Goal: Task Accomplishment & Management: Use online tool/utility

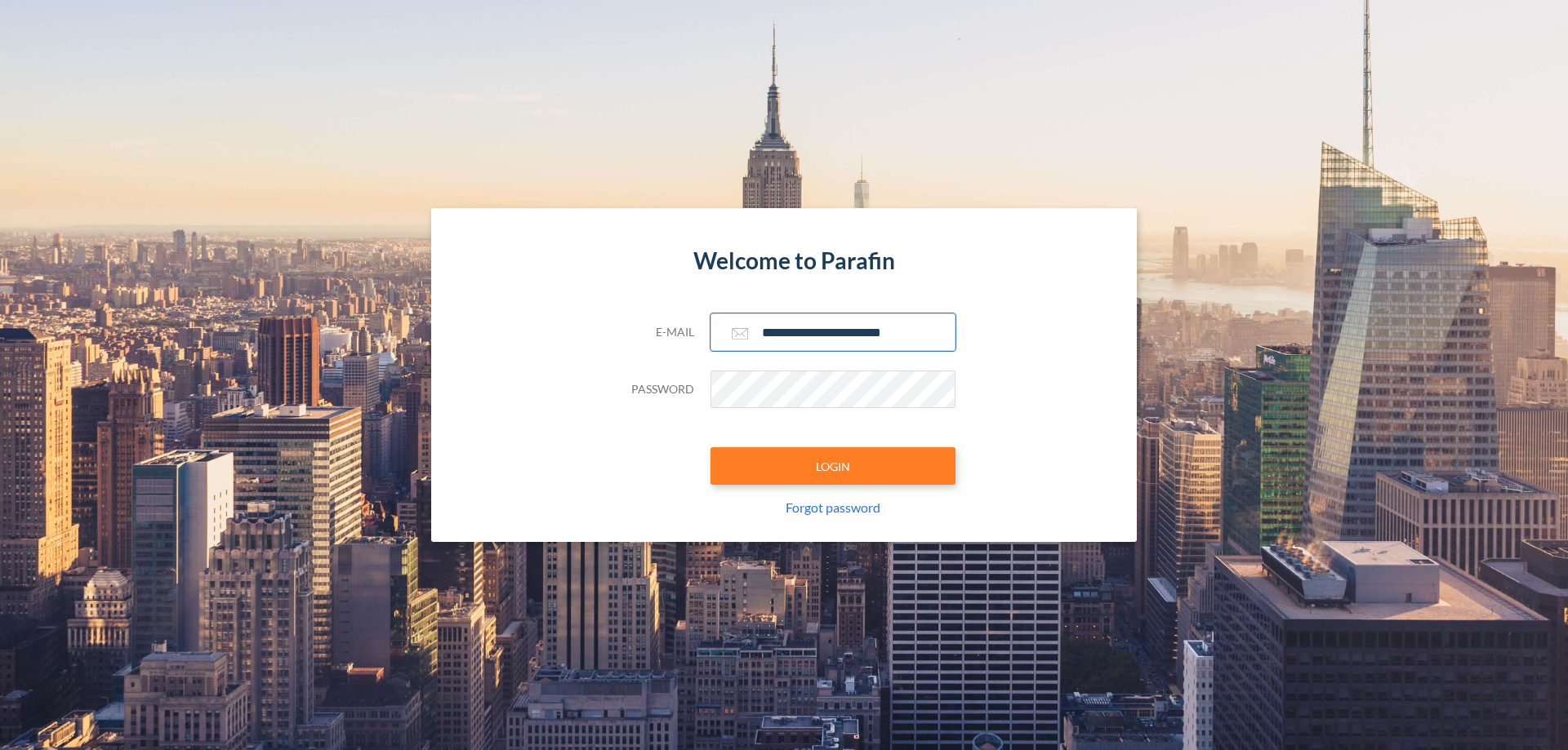
type input "**********"
click at [833, 466] on button "LOGIN" at bounding box center [833, 466] width 245 height 37
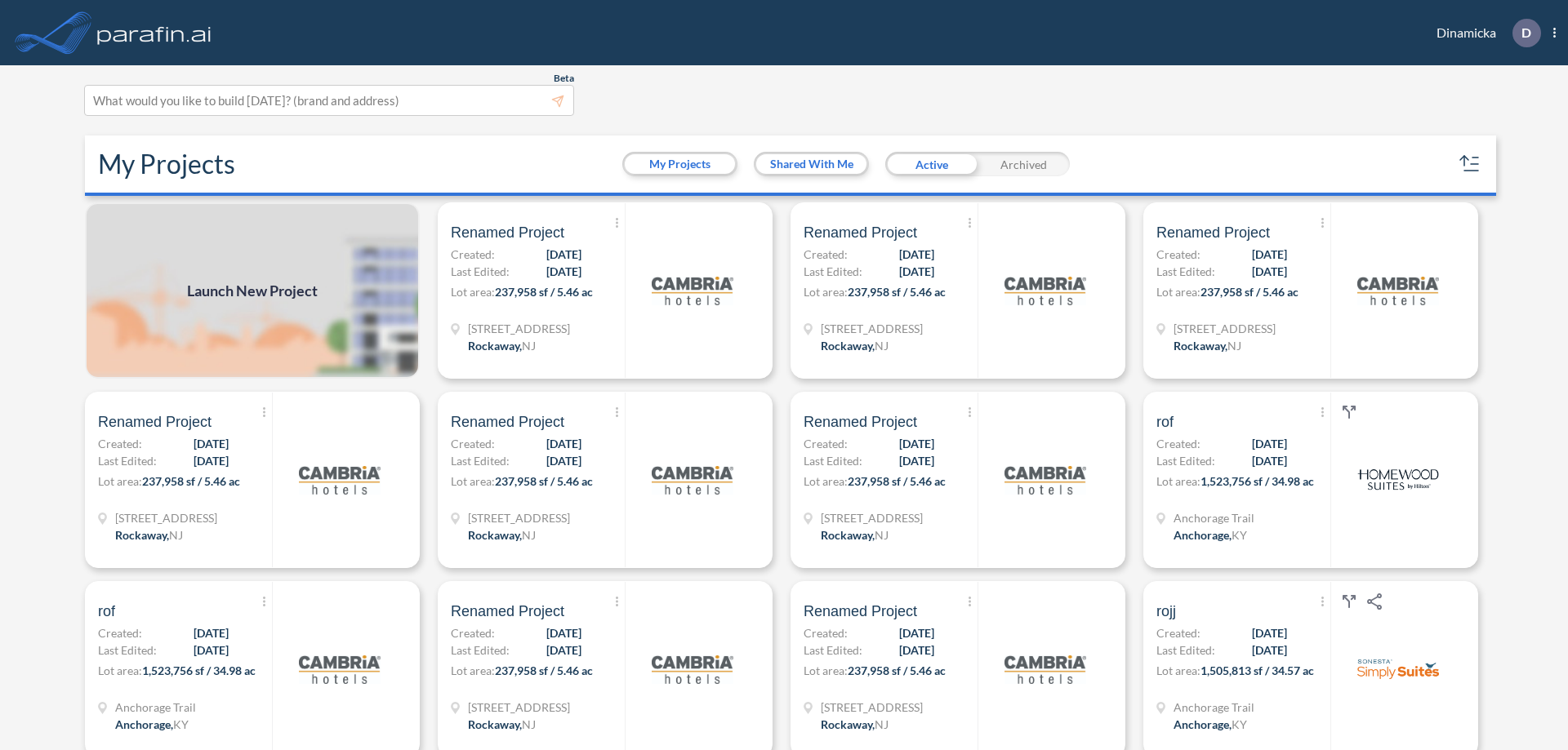
scroll to position [4, 0]
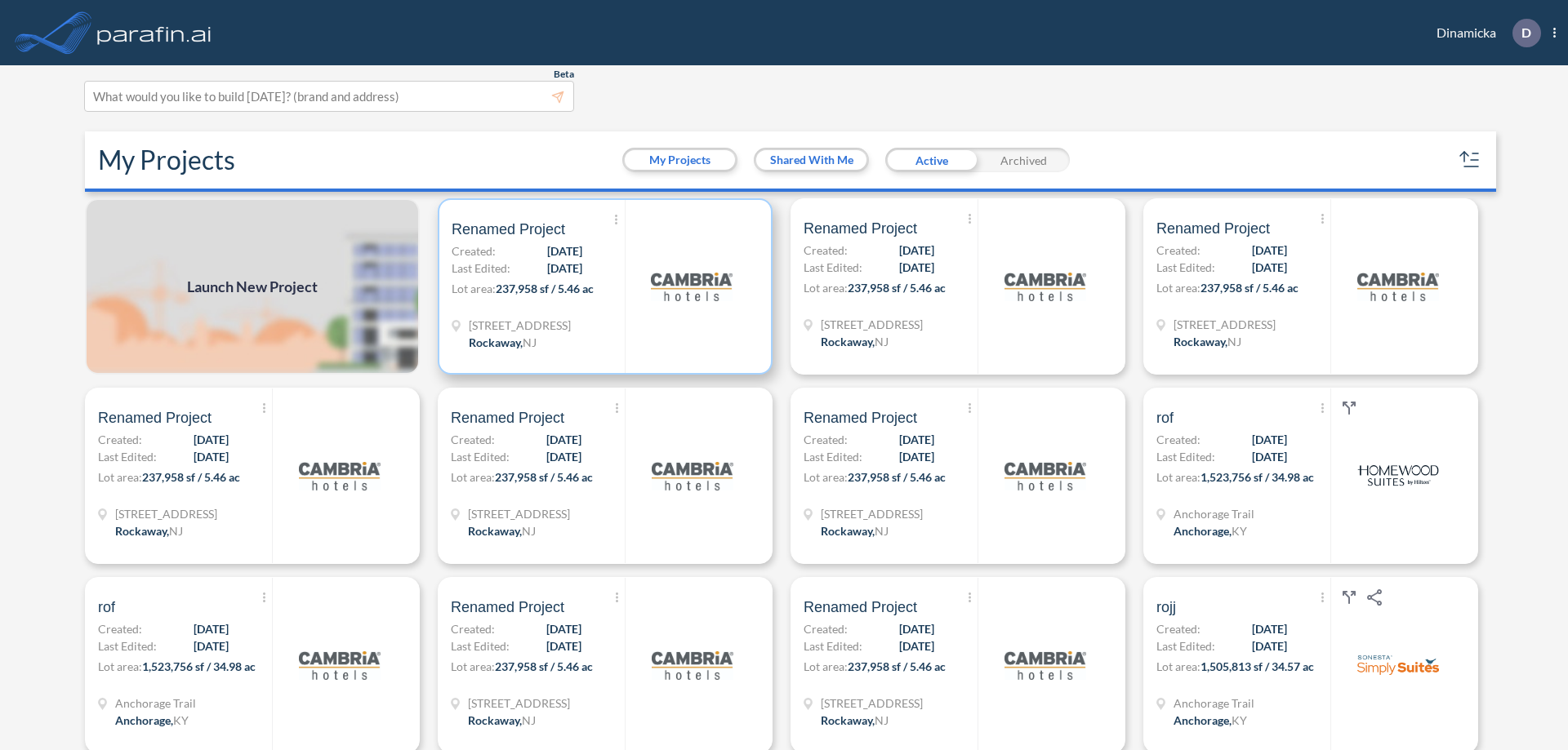
click at [602, 287] on p "Lot area: 237,958 sf / 5.46 ac" at bounding box center [538, 291] width 173 height 24
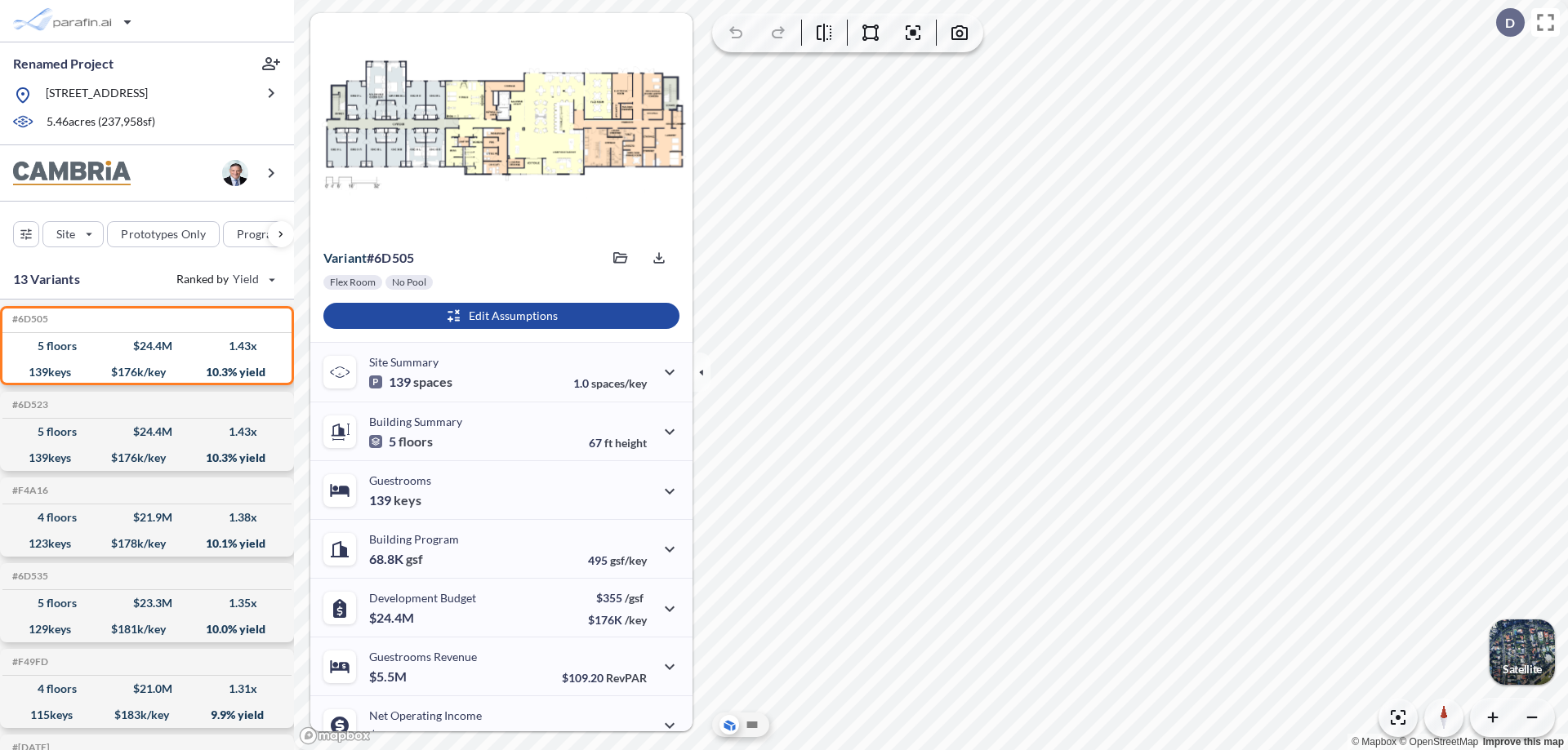
scroll to position [82, 0]
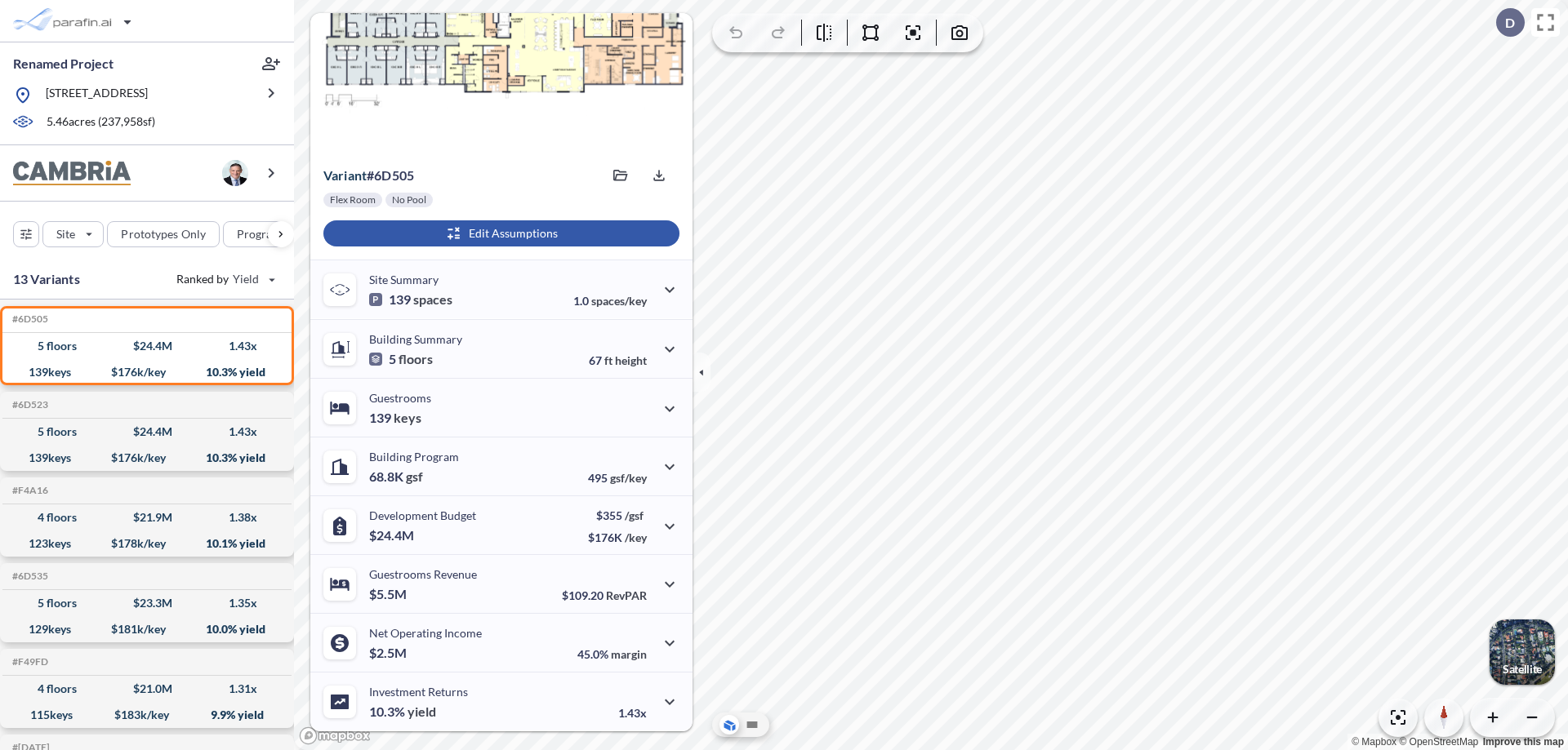
click at [499, 233] on div "button" at bounding box center [501, 233] width 356 height 27
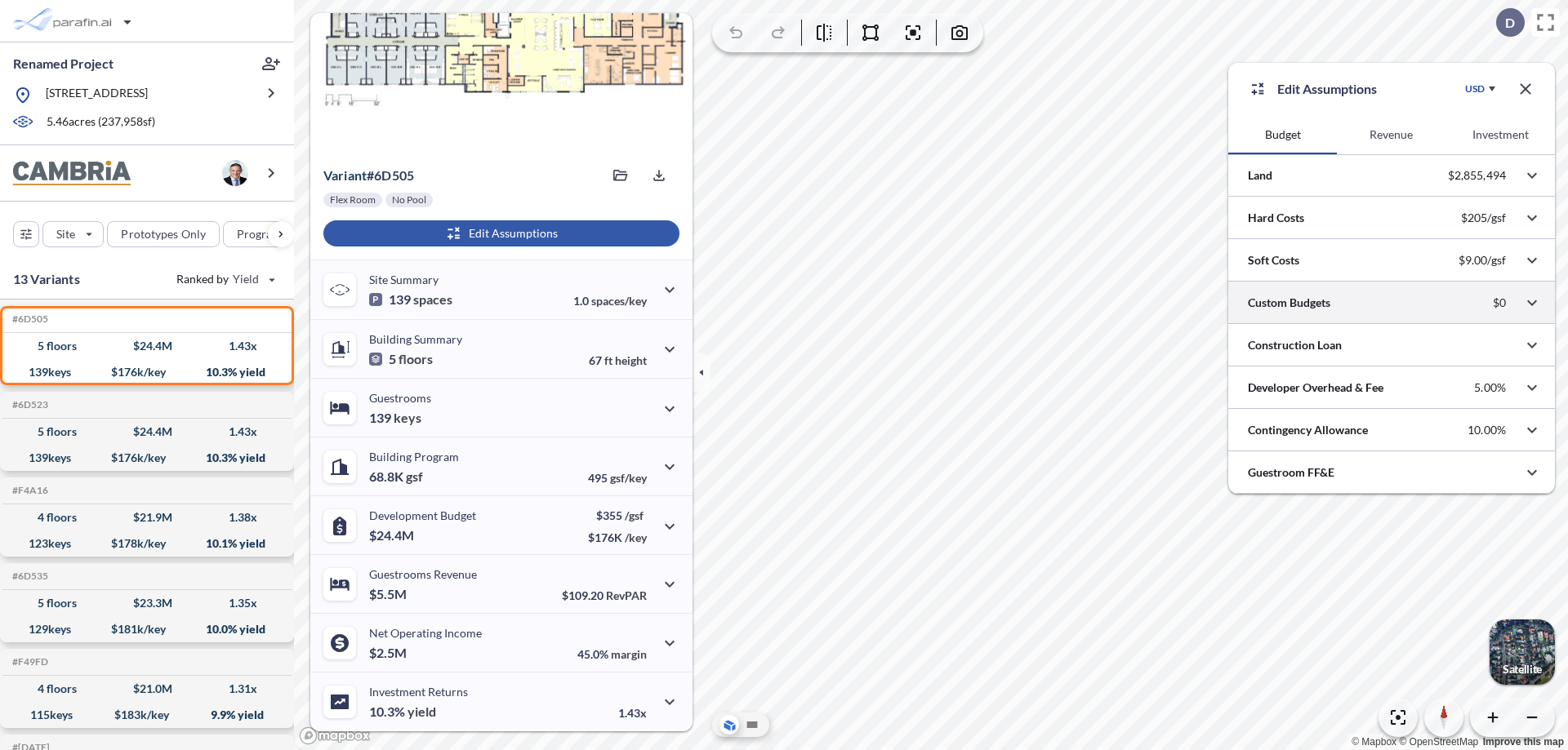
click at [1391, 302] on div at bounding box center [1391, 302] width 327 height 42
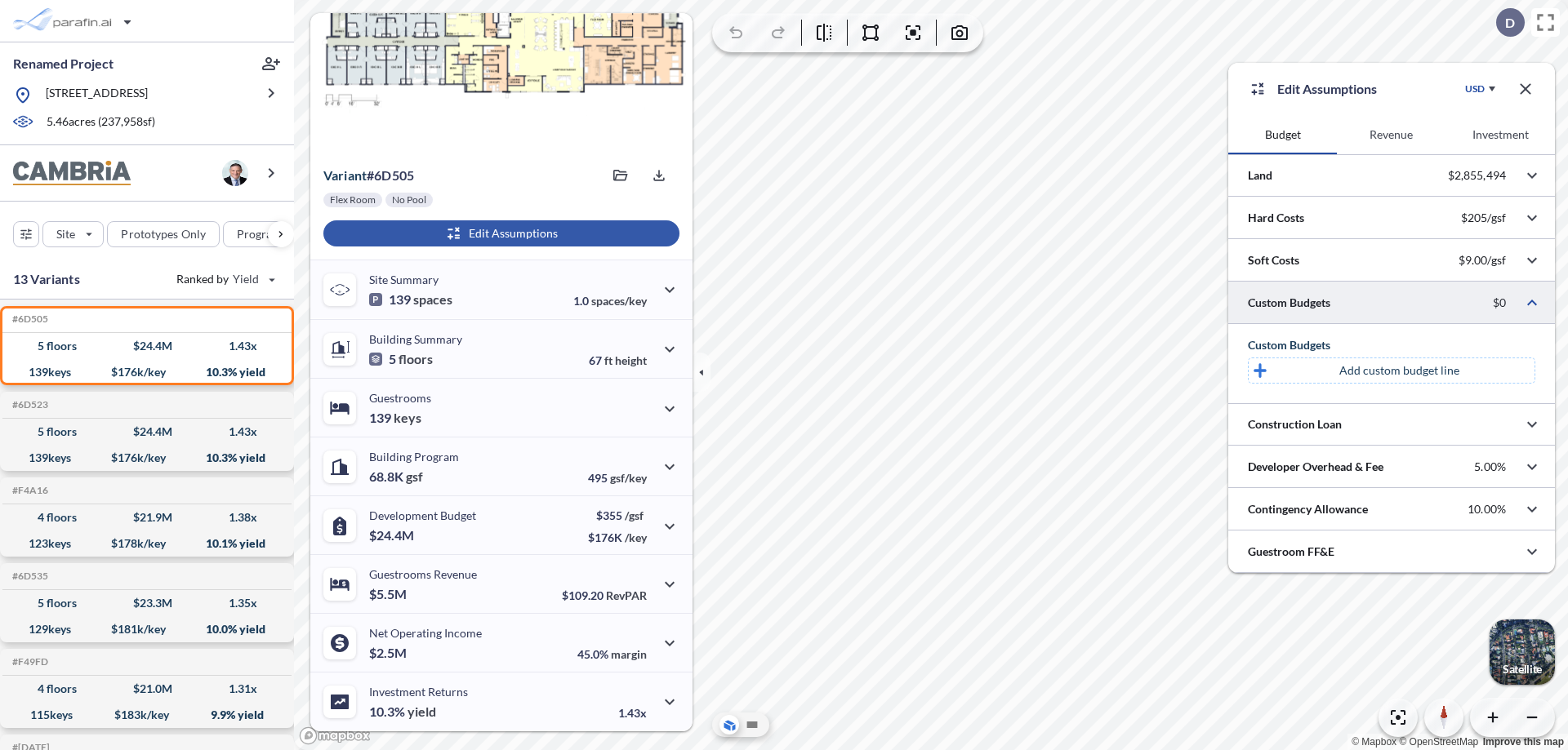
click at [1399, 371] on p "Add custom budget line" at bounding box center [1399, 371] width 120 height 16
